Goal: Task Accomplishment & Management: Use online tool/utility

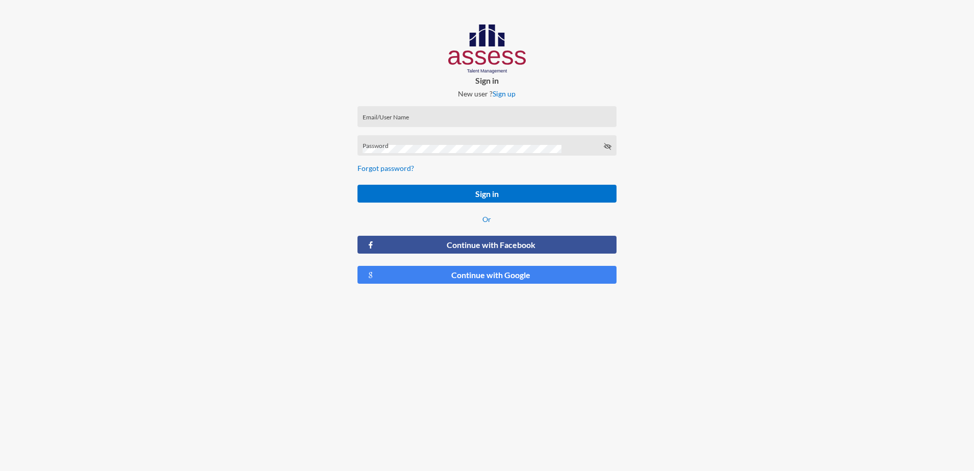
click at [439, 116] on input "Email/User Name" at bounding box center [486, 120] width 249 height 8
click at [461, 111] on div "Email/User Name" at bounding box center [486, 118] width 249 height 15
type input "[EMAIL_ADDRESS][DOMAIN_NAME]"
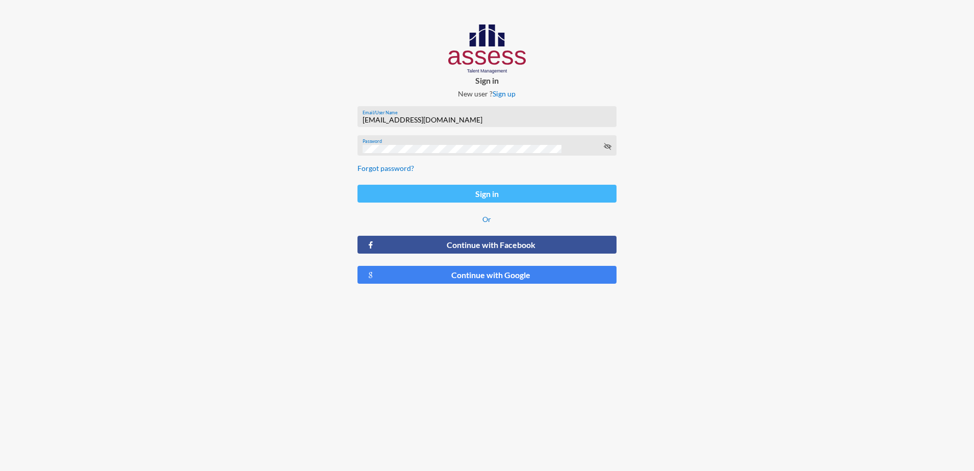
click at [524, 192] on button "Sign in" at bounding box center [487, 194] width 260 height 18
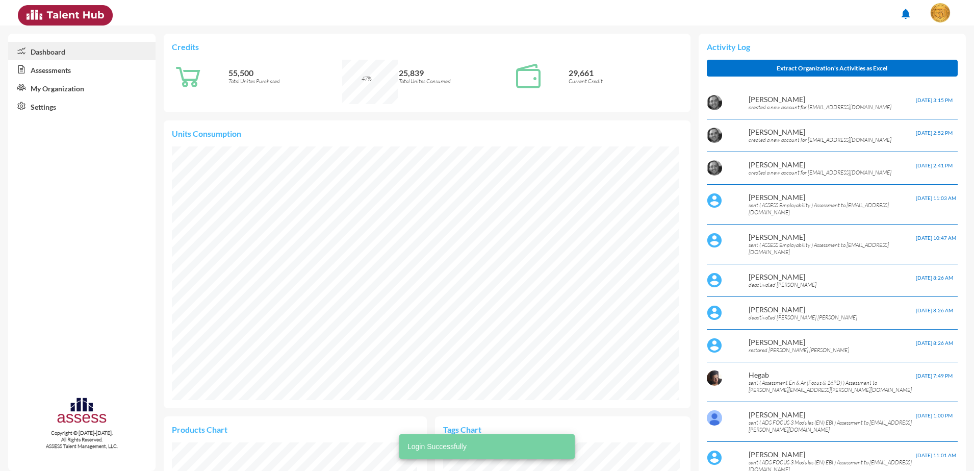
scroll to position [118, 237]
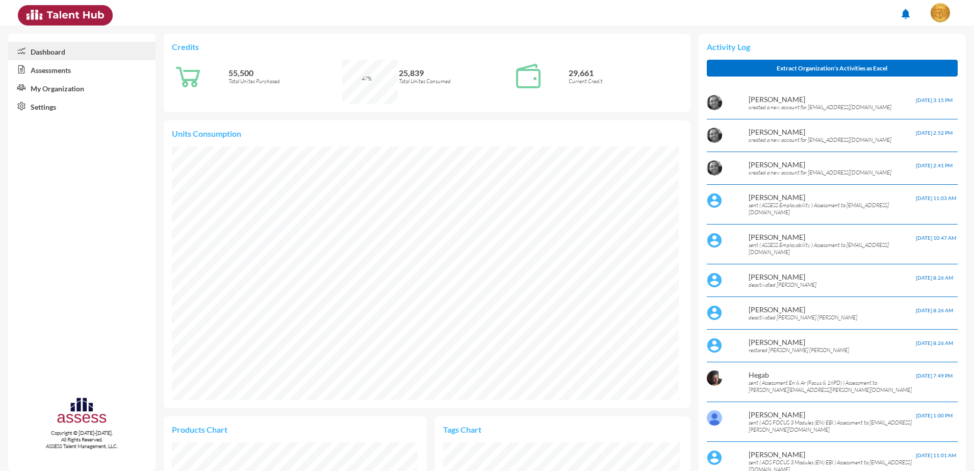
click at [68, 65] on link "Assessments" at bounding box center [81, 69] width 147 height 18
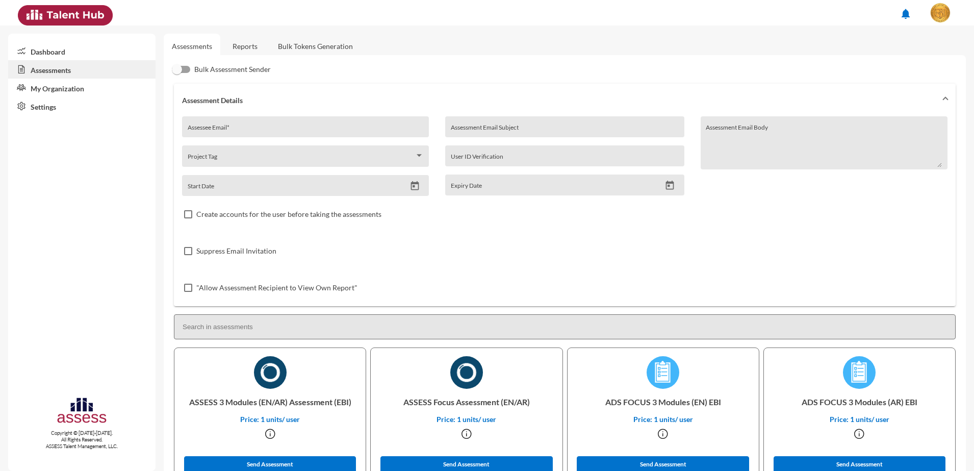
click at [319, 44] on link "Bulk Tokens Generation" at bounding box center [315, 46] width 91 height 25
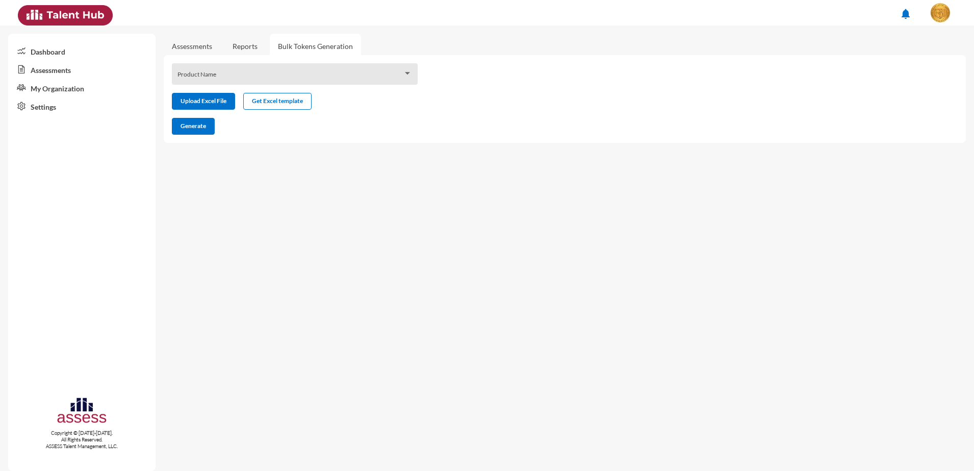
click at [266, 75] on span at bounding box center [290, 77] width 226 height 8
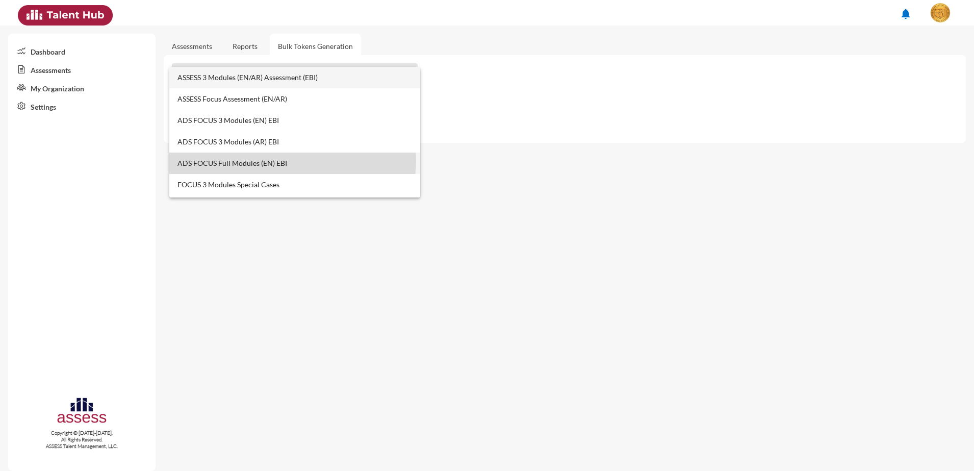
click at [290, 160] on span "ADS FOCUS Full Modules (EN) EBI" at bounding box center [294, 162] width 235 height 21
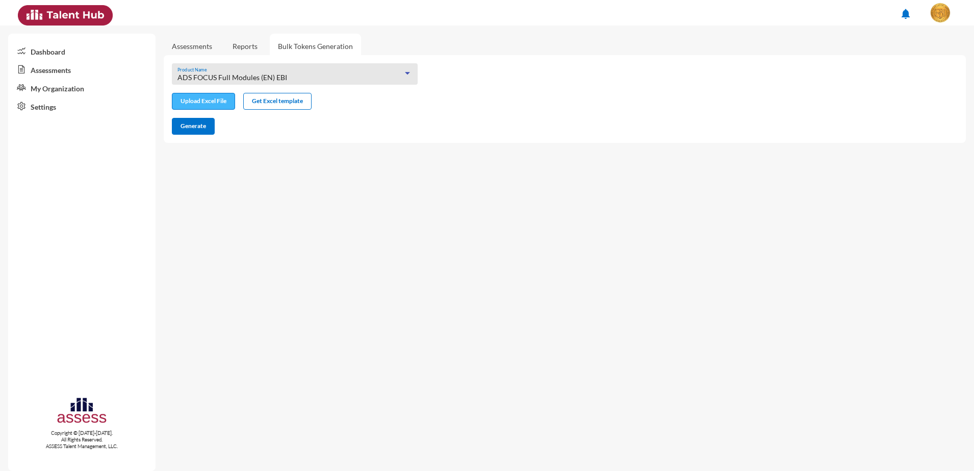
click at [197, 105] on input "file" at bounding box center [203, 102] width 62 height 11
type input "C:\fakepath\excel (1).xlsx"
drag, startPoint x: 208, startPoint y: 129, endPoint x: 426, endPoint y: 189, distance: 226.6
click at [206, 130] on button "Generate" at bounding box center [193, 126] width 43 height 17
click at [203, 123] on span "Generate" at bounding box center [192, 126] width 25 height 8
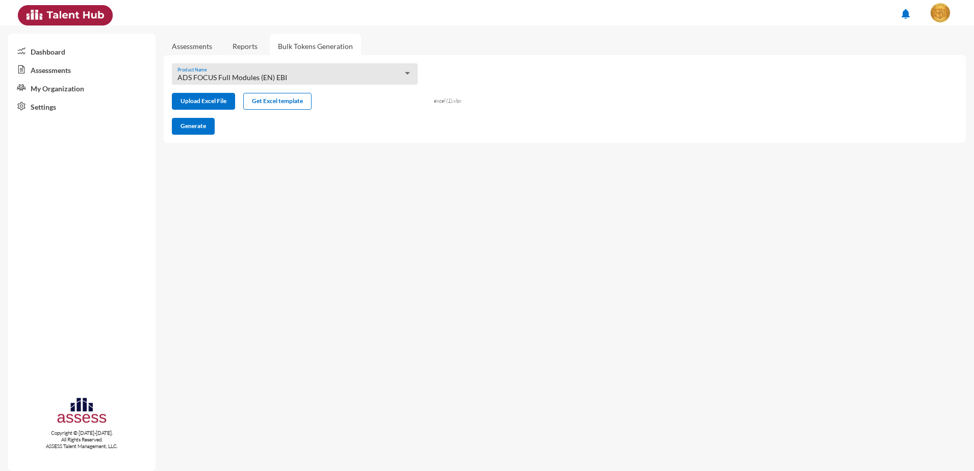
click at [383, 73] on div "ADS FOCUS Full Modules (EN) EBI" at bounding box center [290, 77] width 226 height 8
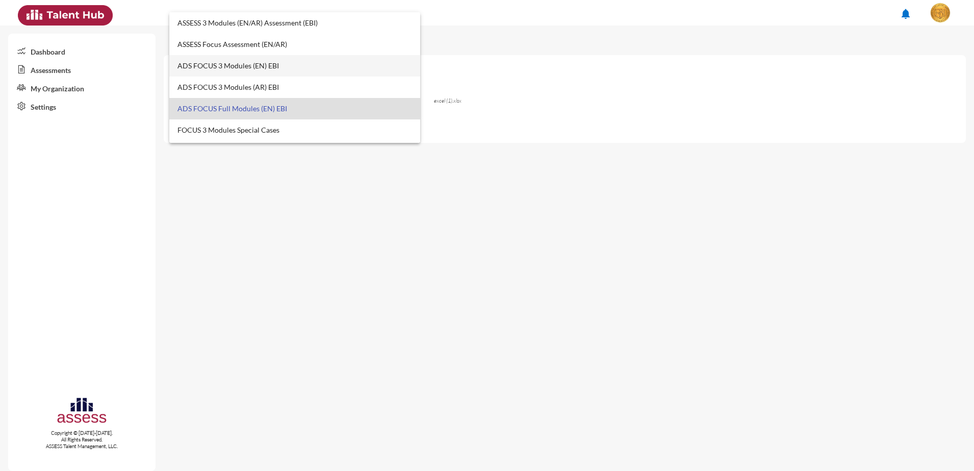
click at [307, 65] on span "ADS FOCUS 3 Modules (EN) EBI" at bounding box center [294, 65] width 235 height 21
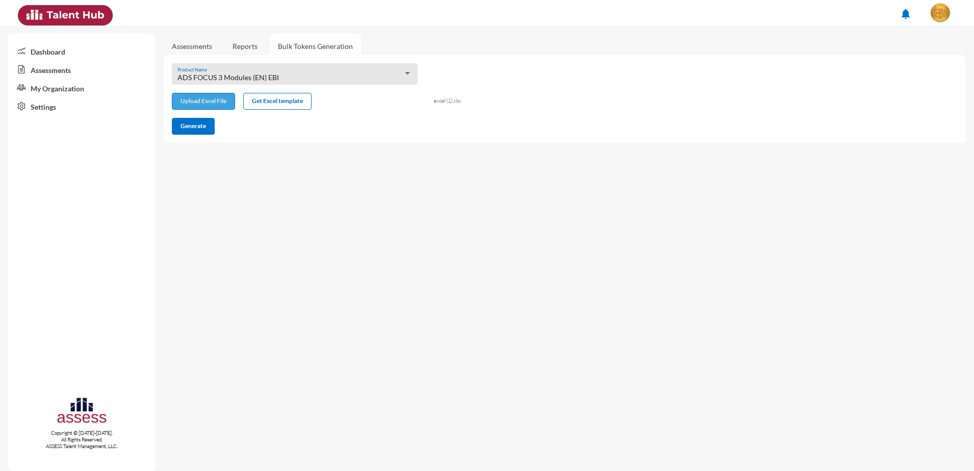
click at [215, 100] on input "file" at bounding box center [203, 102] width 62 height 11
click at [198, 128] on span "Generate" at bounding box center [192, 126] width 25 height 8
click at [185, 127] on span "Generate" at bounding box center [192, 126] width 25 height 8
click at [197, 122] on span "Generate" at bounding box center [192, 126] width 25 height 8
click at [202, 128] on span "Generate" at bounding box center [192, 126] width 25 height 8
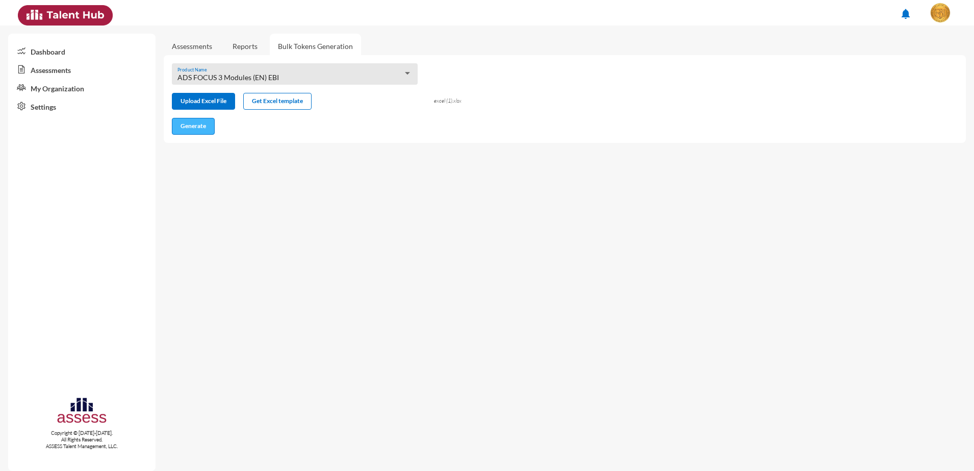
click at [188, 129] on span "Generate" at bounding box center [192, 126] width 25 height 8
click at [377, 73] on span at bounding box center [290, 77] width 226 height 8
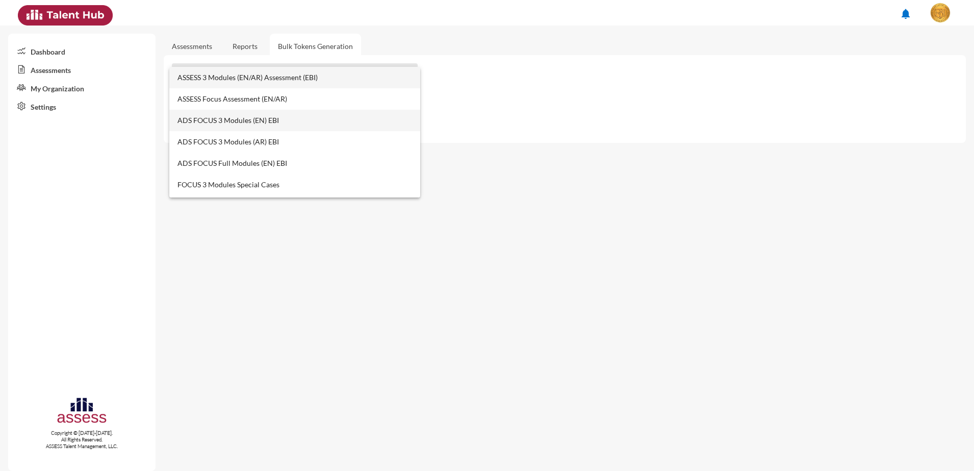
click at [326, 113] on span "ADS FOCUS 3 Modules (EN) EBI" at bounding box center [294, 120] width 235 height 21
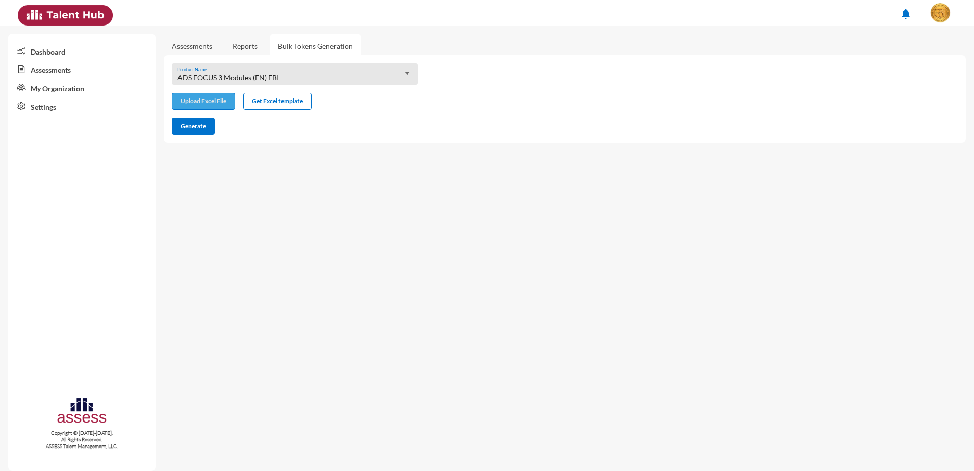
click at [207, 106] on input "file" at bounding box center [203, 102] width 62 height 11
type input "C:\fakepath\excel (1).xlsx"
drag, startPoint x: 196, startPoint y: 132, endPoint x: 203, endPoint y: 133, distance: 7.2
click at [196, 132] on button "Generate" at bounding box center [193, 126] width 43 height 17
